Goal: Find specific page/section: Find specific page/section

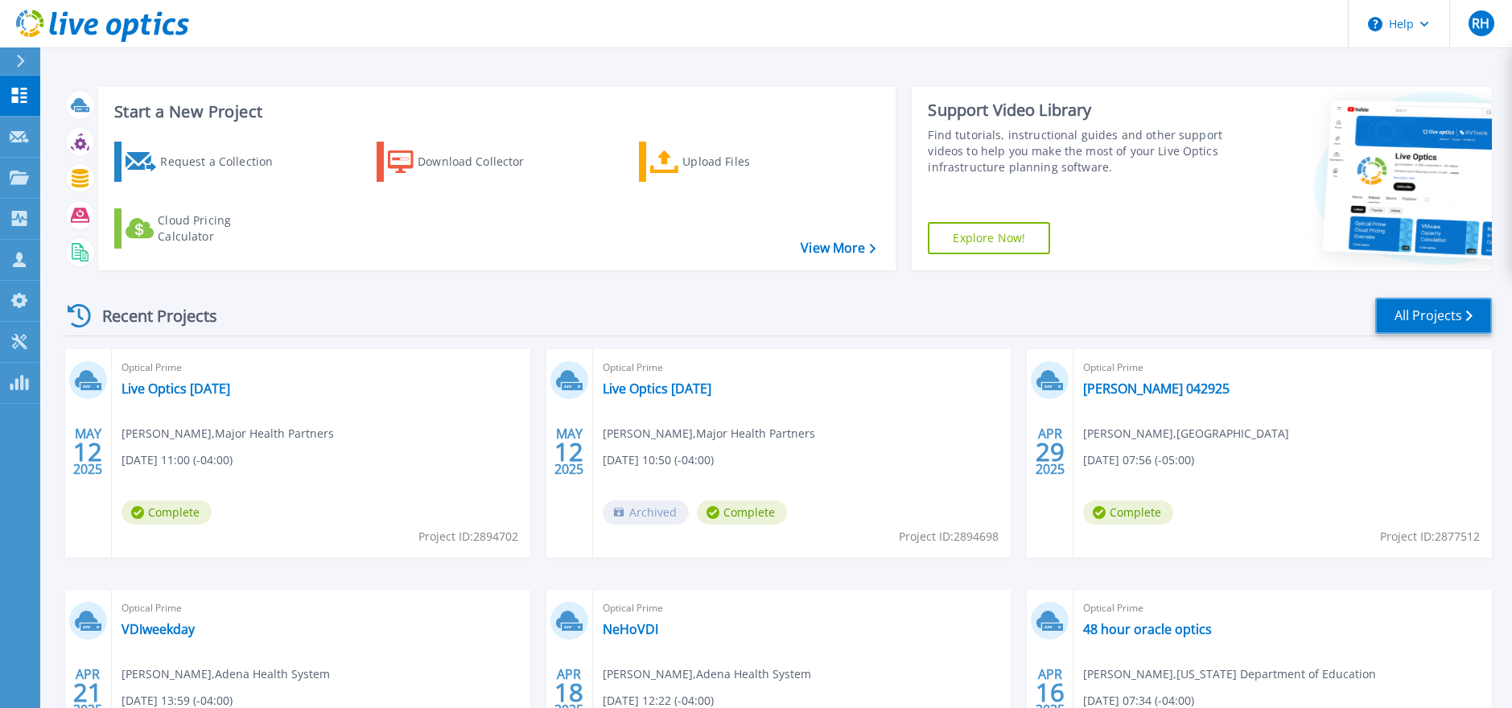
click at [1447, 312] on link "All Projects" at bounding box center [1433, 316] width 117 height 36
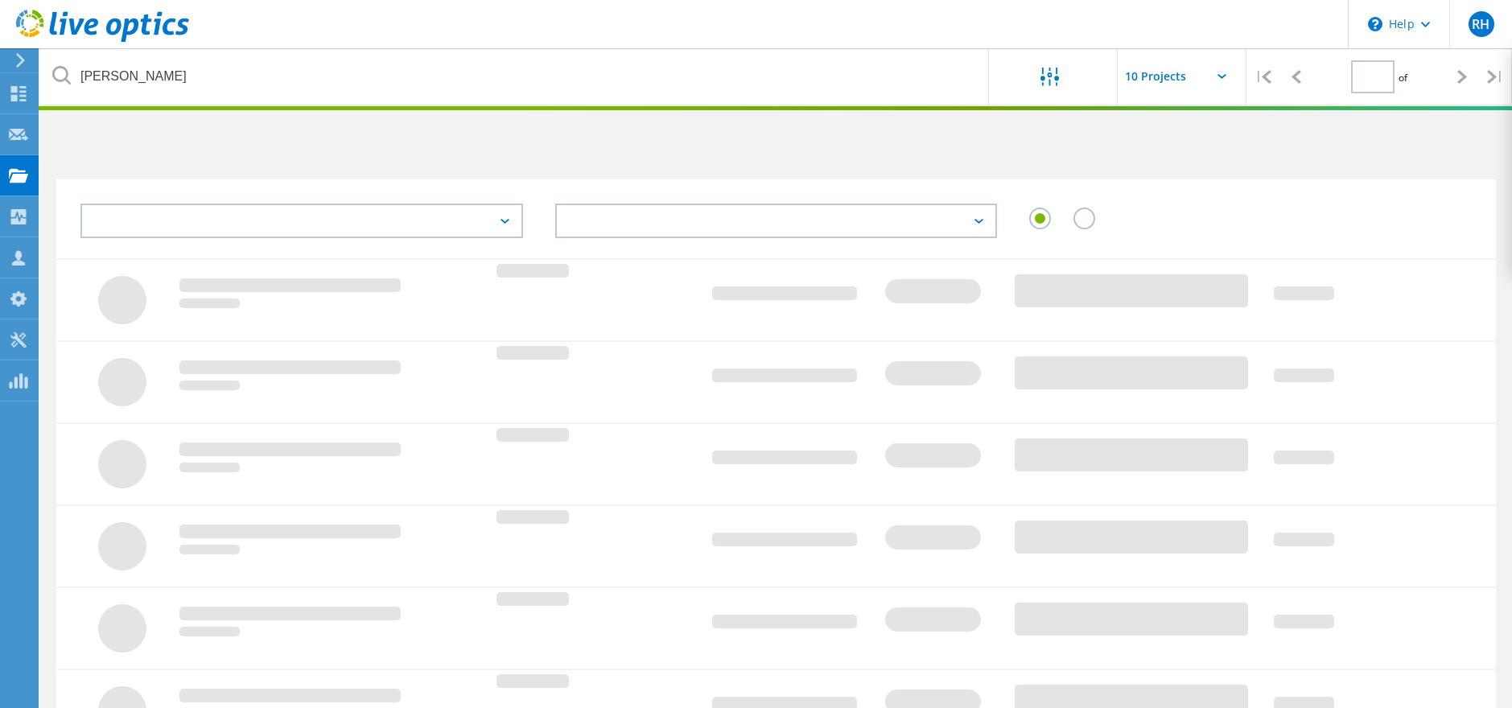
type input "1"
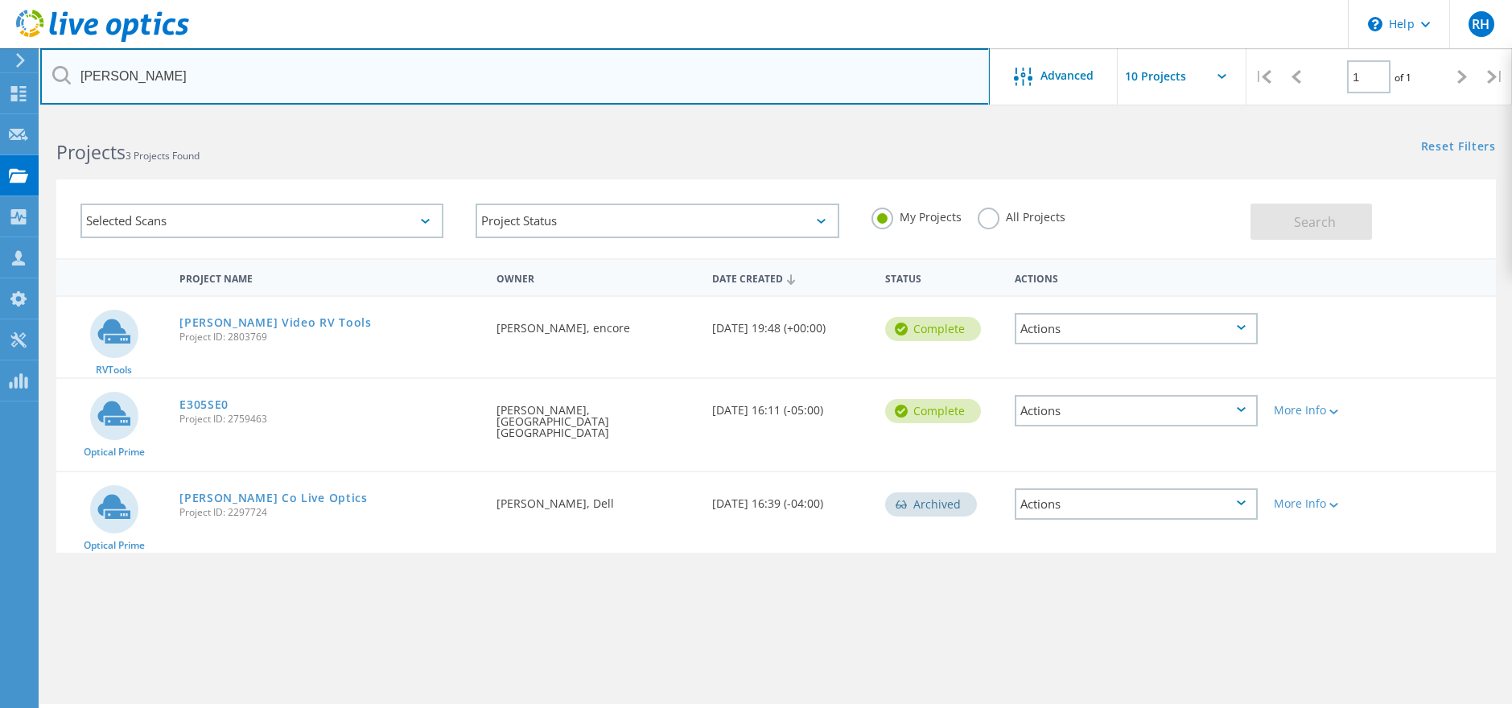
click at [332, 81] on input "[PERSON_NAME]" at bounding box center [515, 76] width 950 height 56
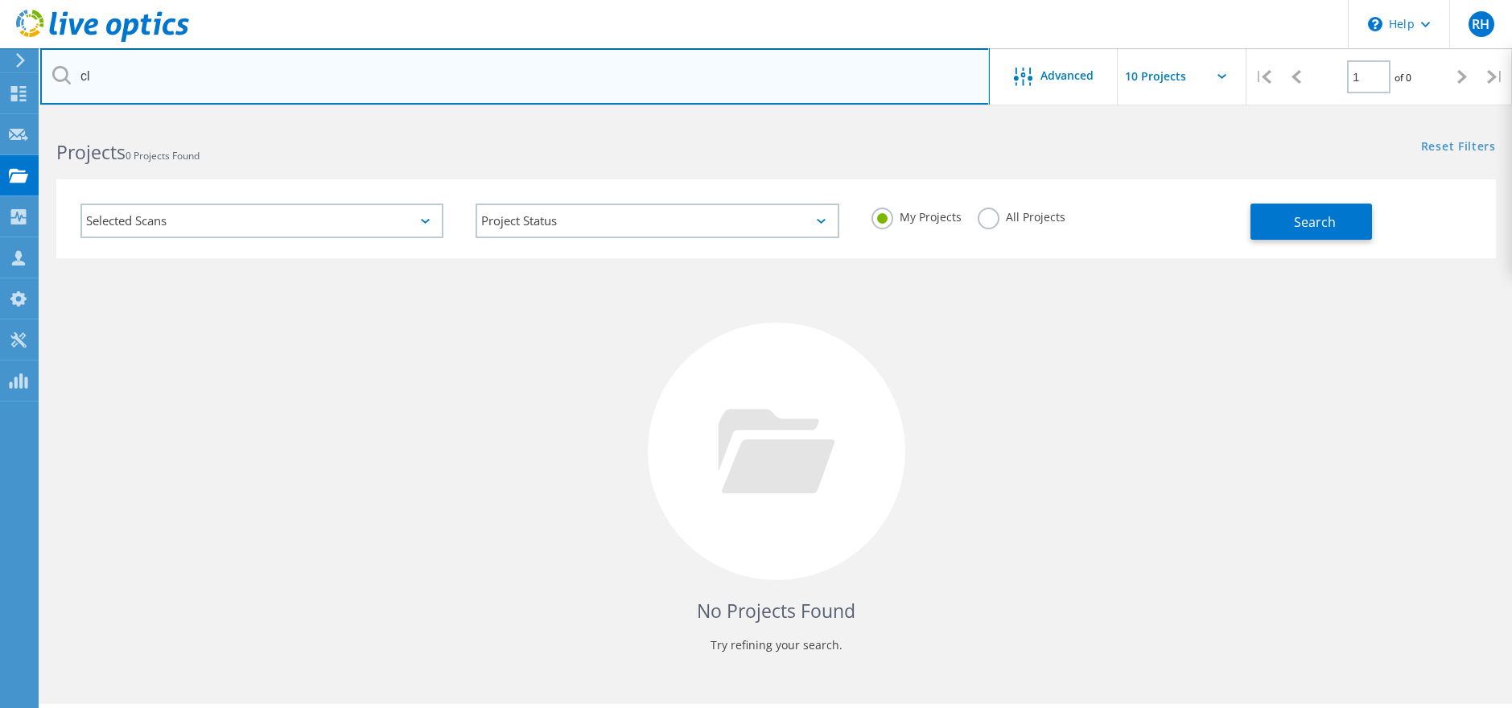
type input "c"
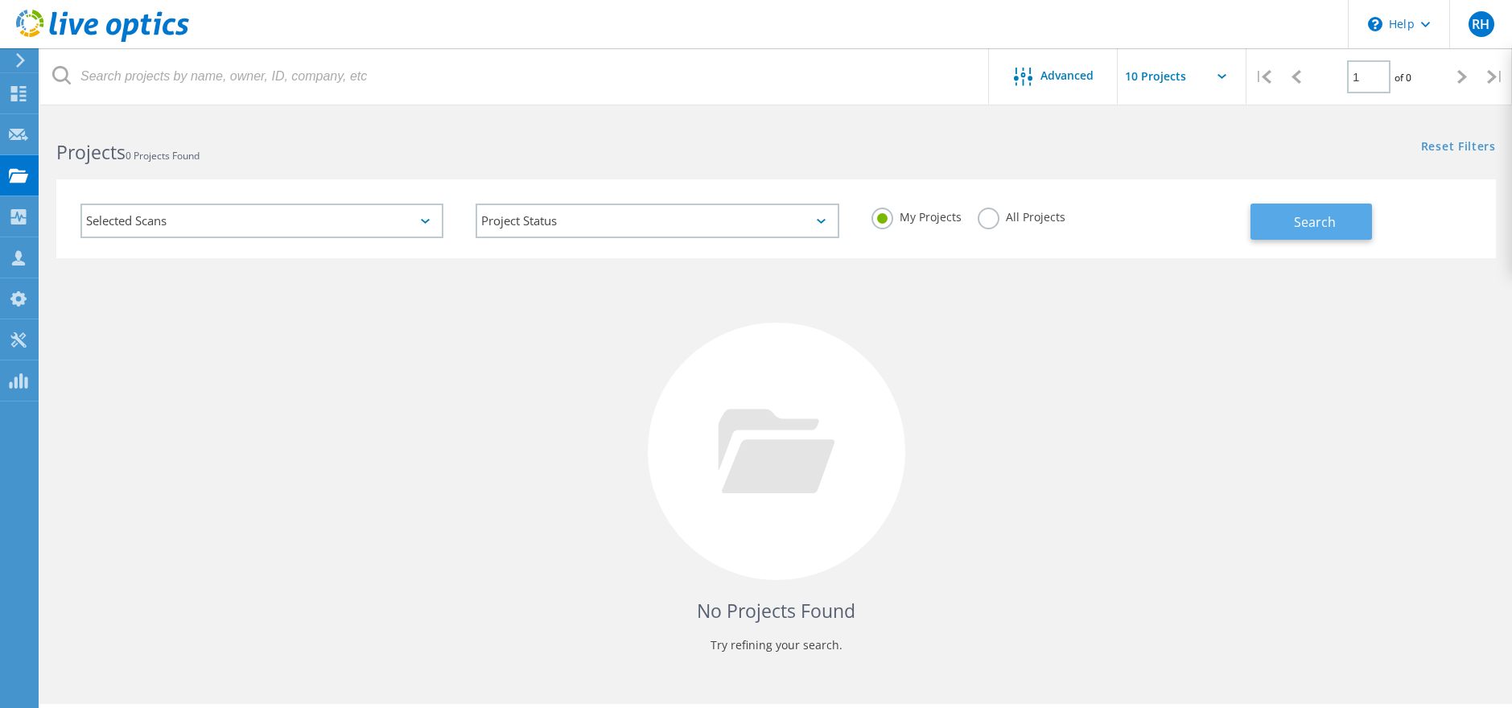
click at [1286, 220] on button "Search" at bounding box center [1312, 222] width 122 height 36
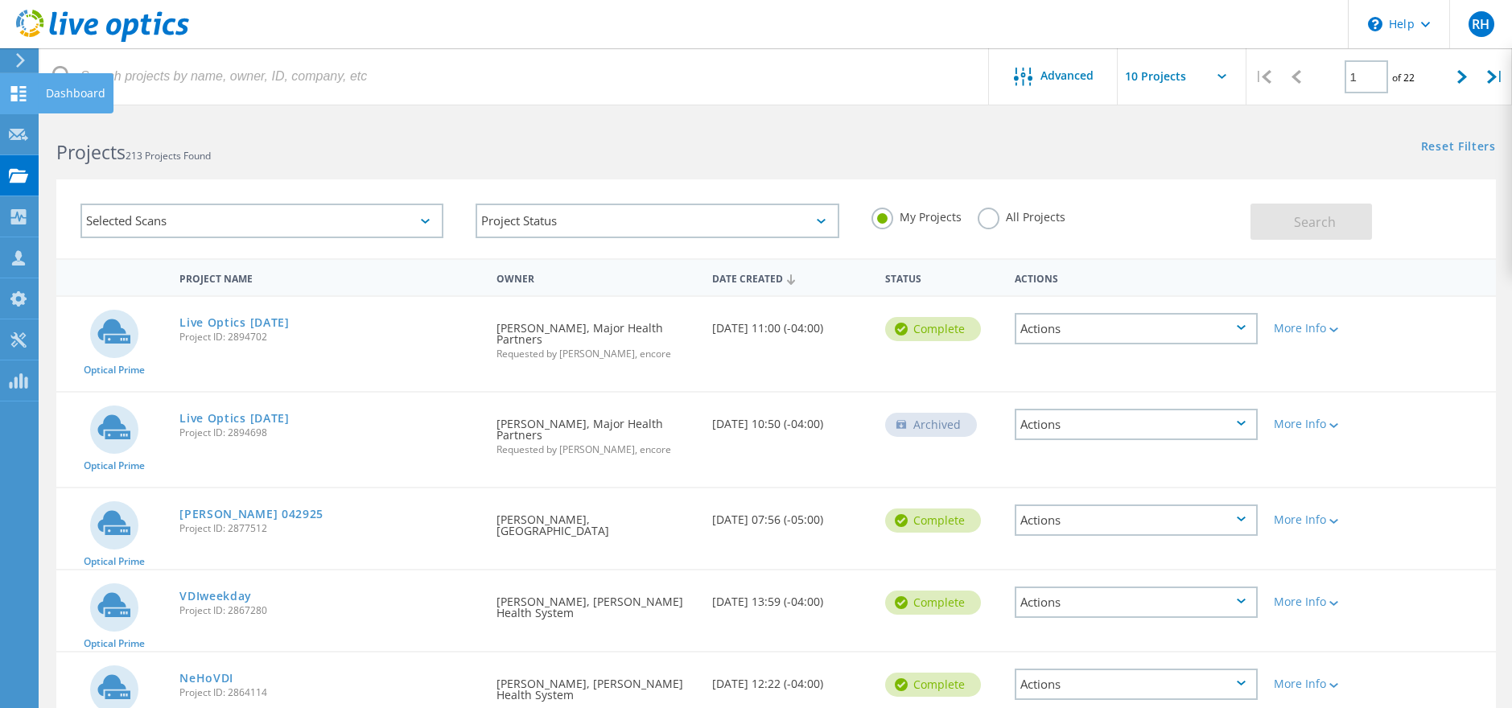
click at [22, 102] on div at bounding box center [18, 96] width 19 height 18
